Goal: Transaction & Acquisition: Download file/media

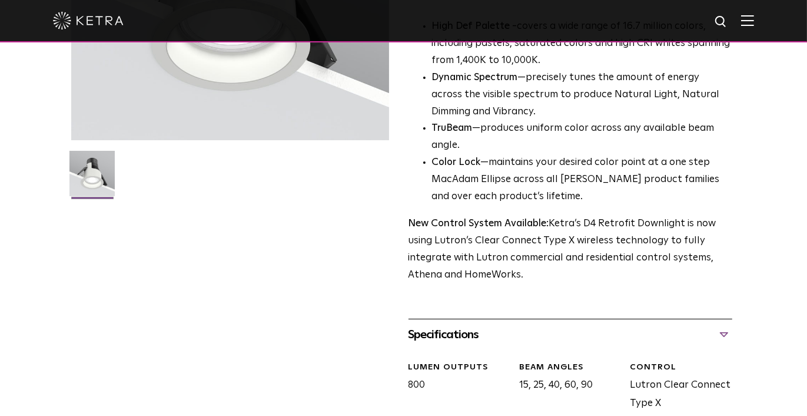
scroll to position [263, 0]
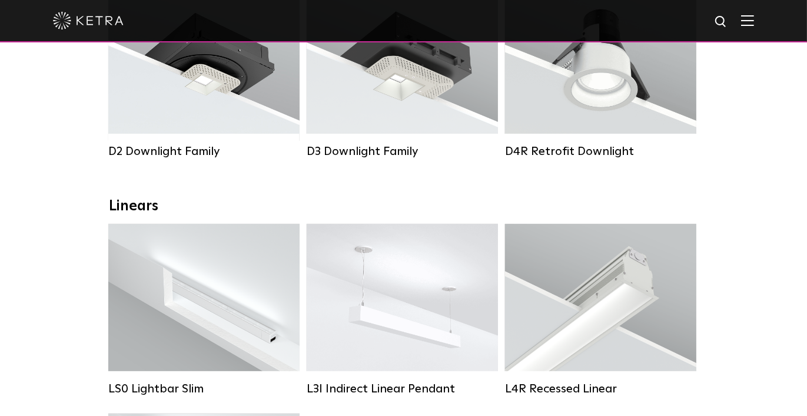
scroll to position [353, 0]
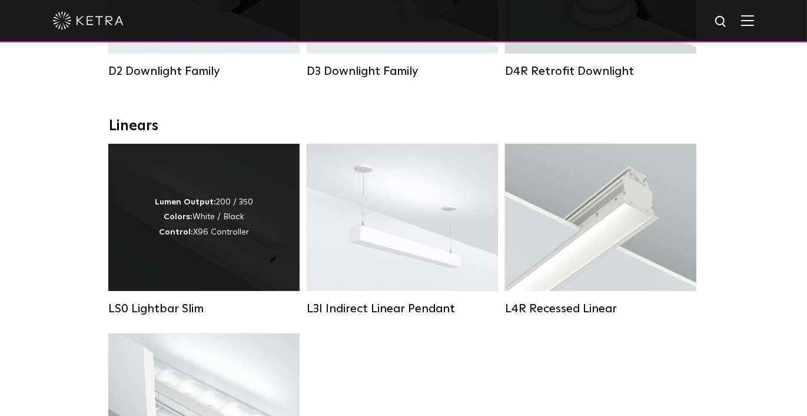
click at [264, 285] on div "Lumen Output: 200 / 350 Colors: White / Black Control: X96 Controller" at bounding box center [203, 217] width 191 height 147
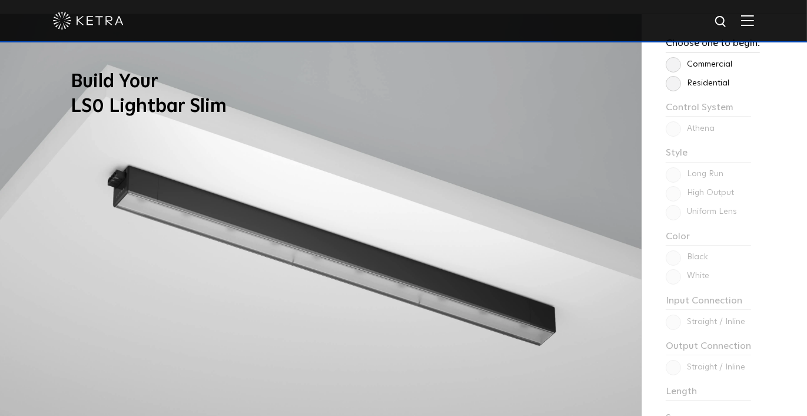
scroll to position [824, 0]
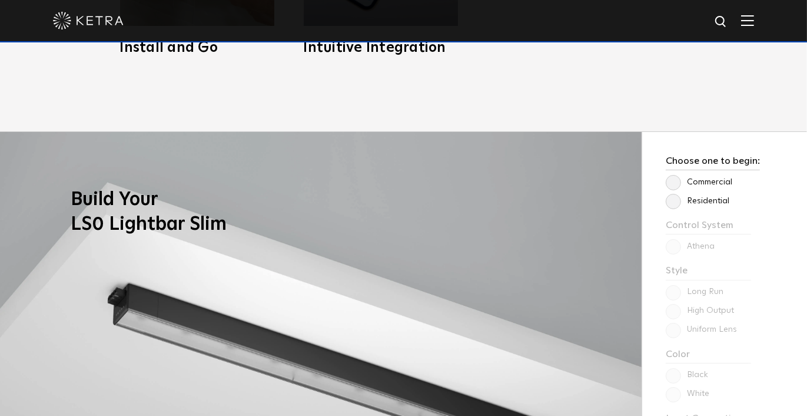
click at [698, 181] on label "Commercial" at bounding box center [699, 182] width 67 height 10
click at [0, 0] on input "Commercial" at bounding box center [0, 0] width 0 height 0
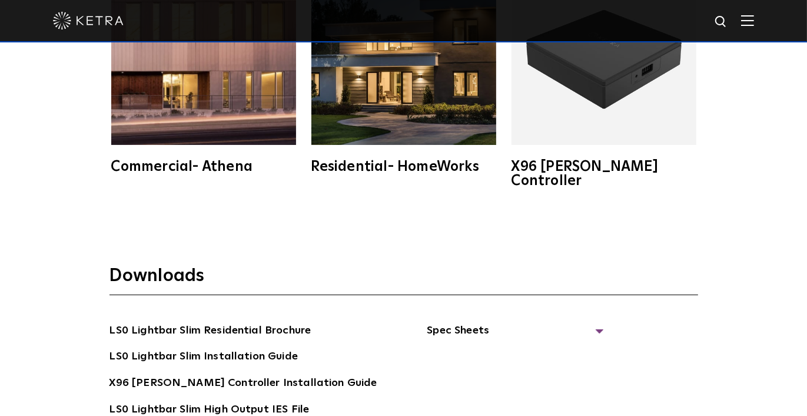
scroll to position [2120, 0]
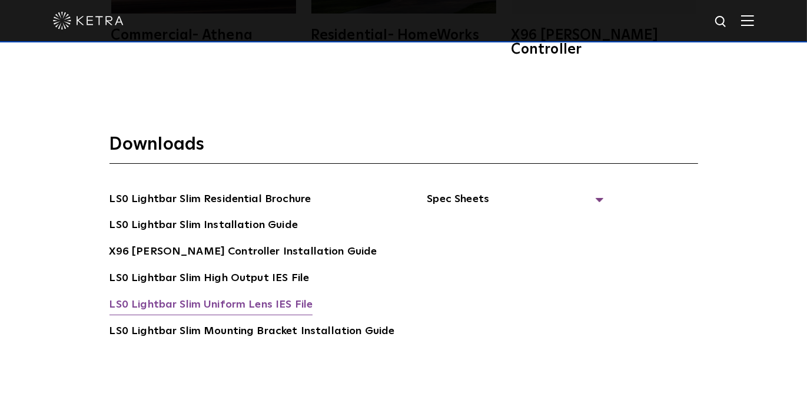
click at [264, 296] on link "LS0 Lightbar Slim Uniform Lens IES File" at bounding box center [212, 305] width 204 height 19
